Goal: Task Accomplishment & Management: Manage account settings

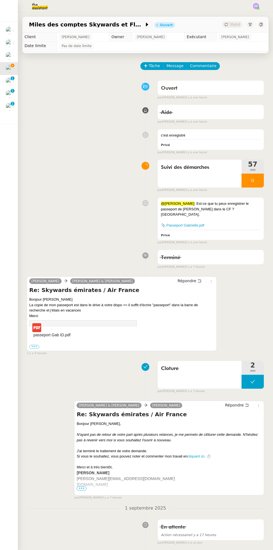
click at [252, 180] on icon at bounding box center [252, 180] width 4 height 4
click at [258, 180] on icon at bounding box center [258, 180] width 4 height 4
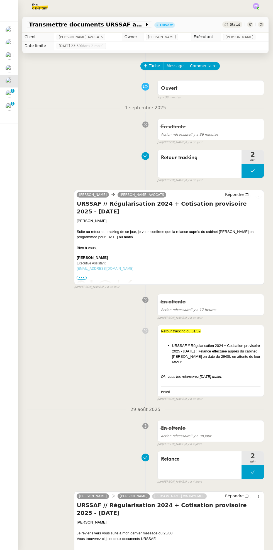
click at [11, 89] on nz-badge "0 1 2 3 4 5 6 7 8 9" at bounding box center [13, 91] width 4 height 4
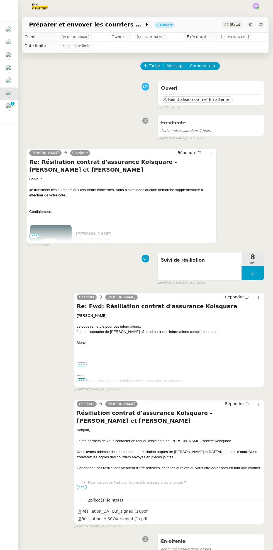
click at [12, 106] on img at bounding box center [10, 107] width 8 height 8
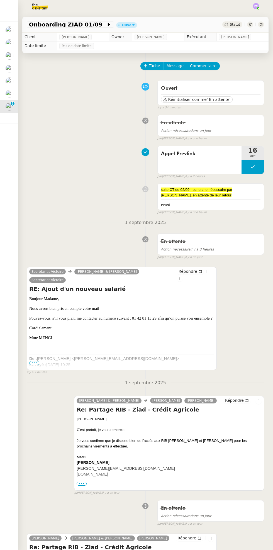
click at [239, 22] on div "Statut" at bounding box center [232, 24] width 20 height 6
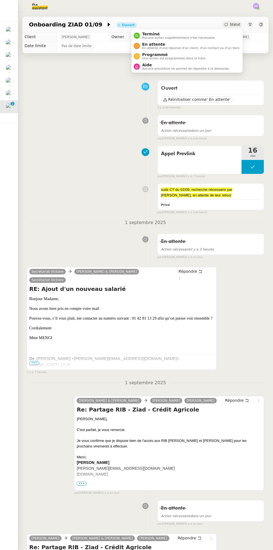
click at [191, 47] on span "En attente d'une réponse d'un client, d'un contact ou d'un tiers." at bounding box center [191, 48] width 98 height 3
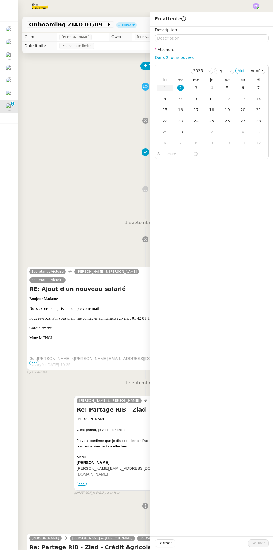
click at [212, 87] on div "4" at bounding box center [212, 88] width 6 height 6
click at [259, 541] on span "Sauver" at bounding box center [259, 543] width 14 height 6
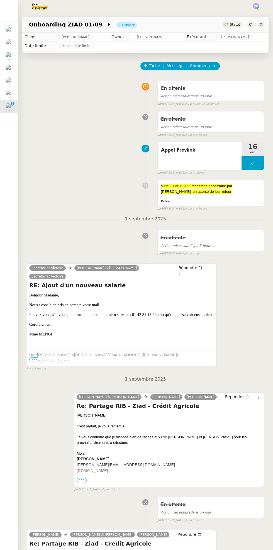
click at [12, 27] on div at bounding box center [13, 27] width 2 height 2
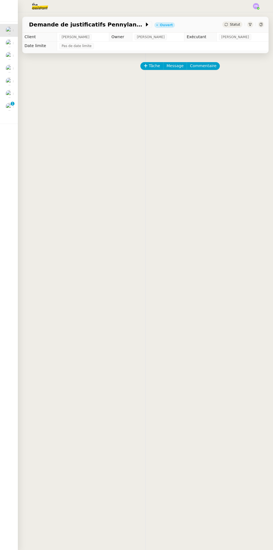
click at [12, 53] on div at bounding box center [13, 53] width 2 height 2
